Goal: Check status: Check status

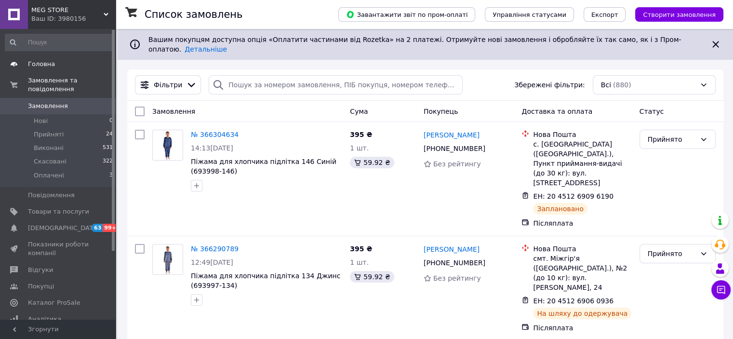
click at [44, 64] on span "Головна" at bounding box center [41, 64] width 27 height 9
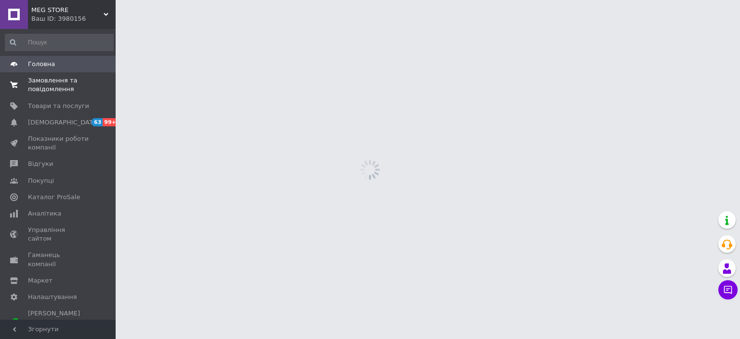
click at [46, 85] on span "Замовлення та повідомлення" at bounding box center [58, 84] width 61 height 17
